Goal: Transaction & Acquisition: Download file/media

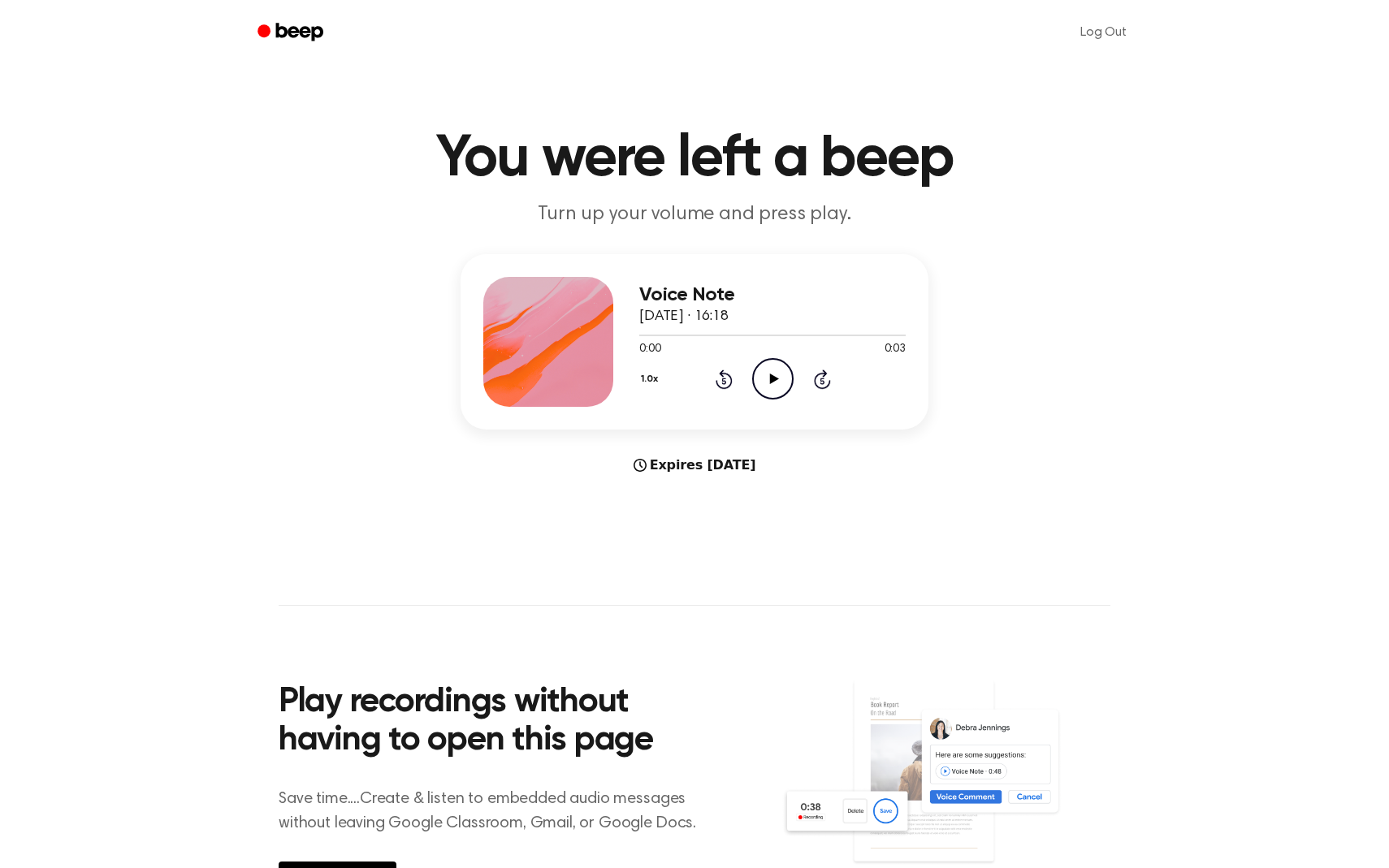
click at [768, 386] on icon "Play Audio" at bounding box center [773, 379] width 42 height 42
click at [781, 376] on icon "Play Audio" at bounding box center [773, 379] width 42 height 42
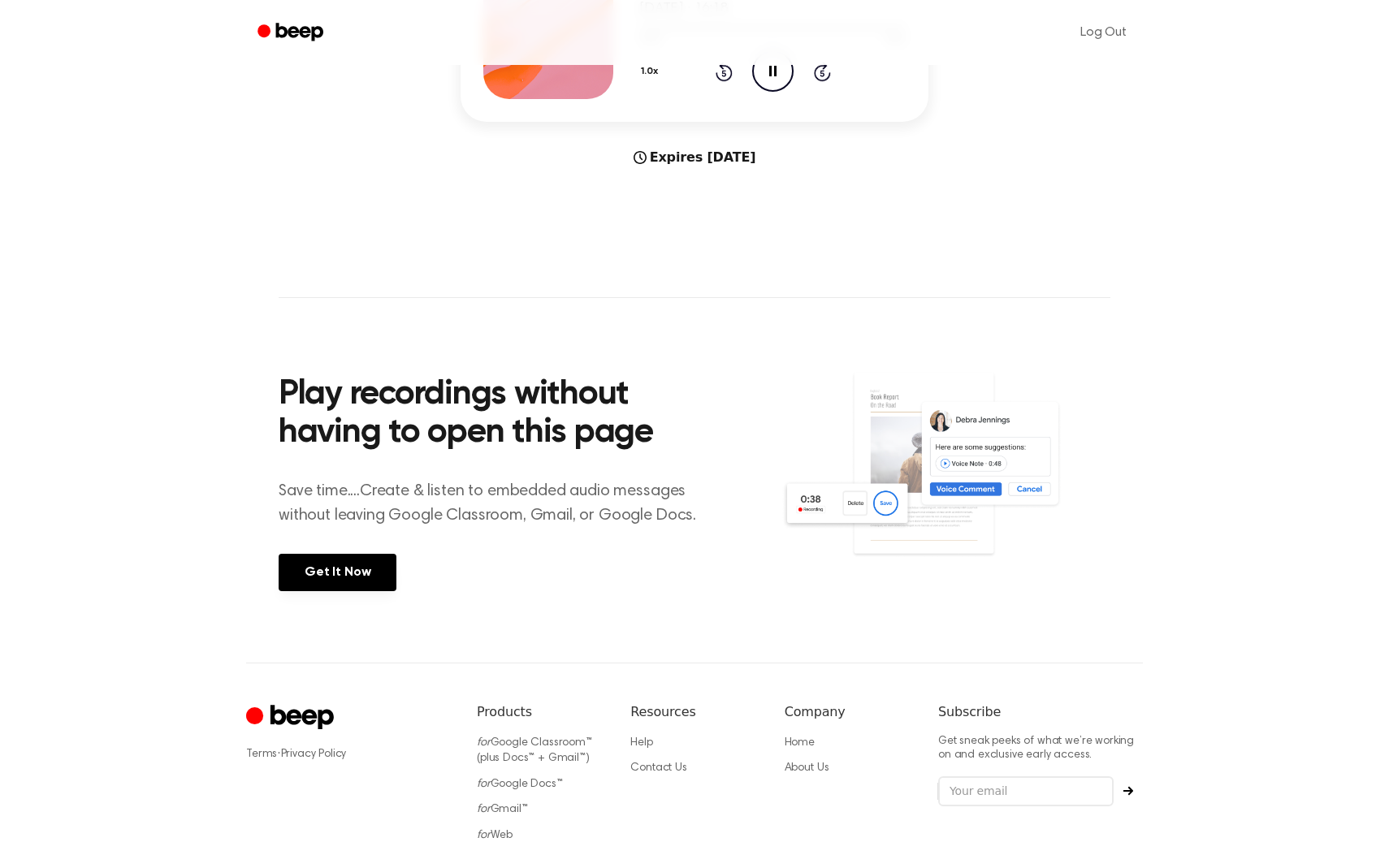
scroll to position [412, 0]
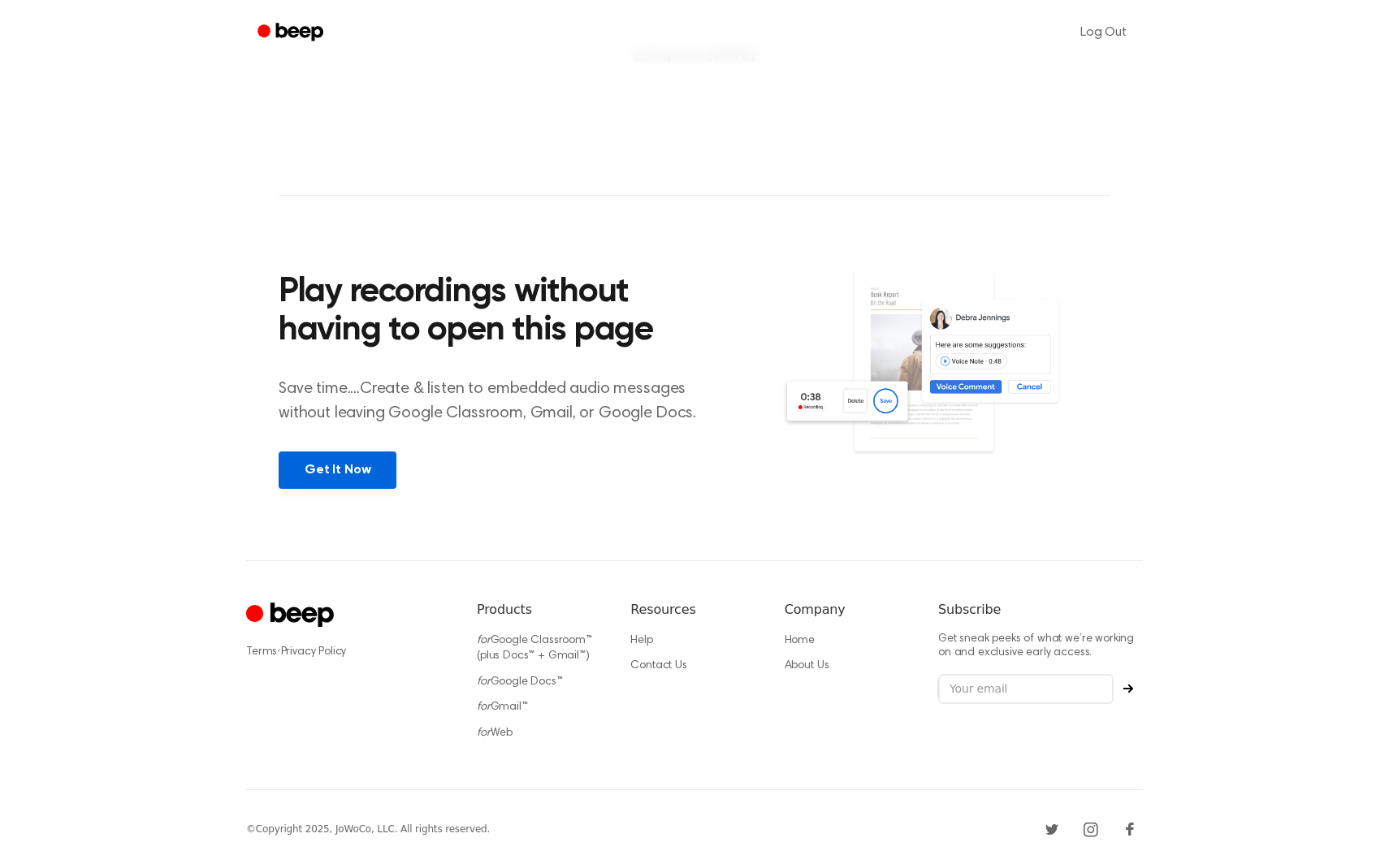
click at [362, 462] on link "Get It Now" at bounding box center [337, 470] width 118 height 38
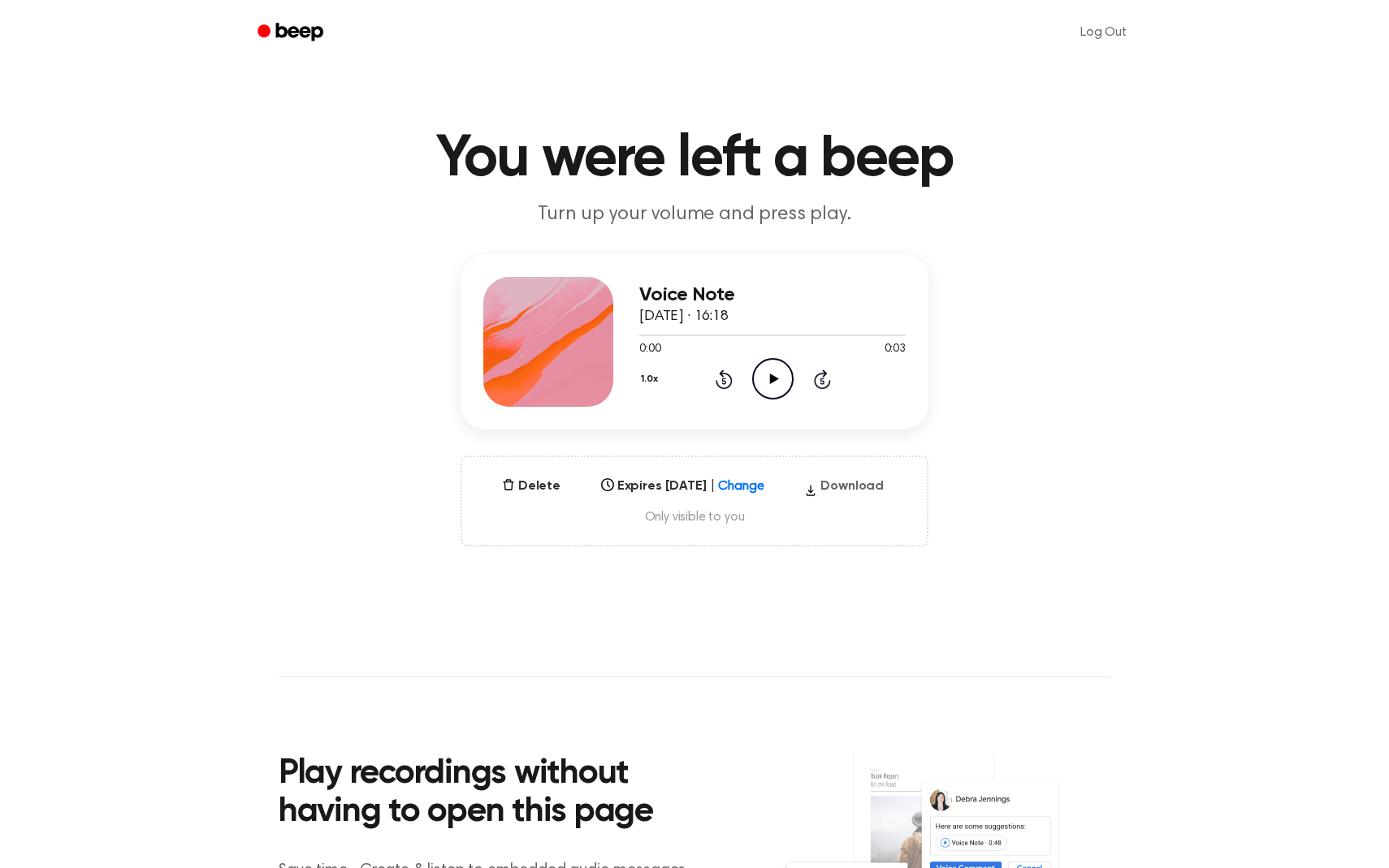
click at [855, 485] on button "Download" at bounding box center [844, 490] width 93 height 26
click at [818, 485] on icon "button" at bounding box center [810, 490] width 13 height 25
